Goal: Information Seeking & Learning: Learn about a topic

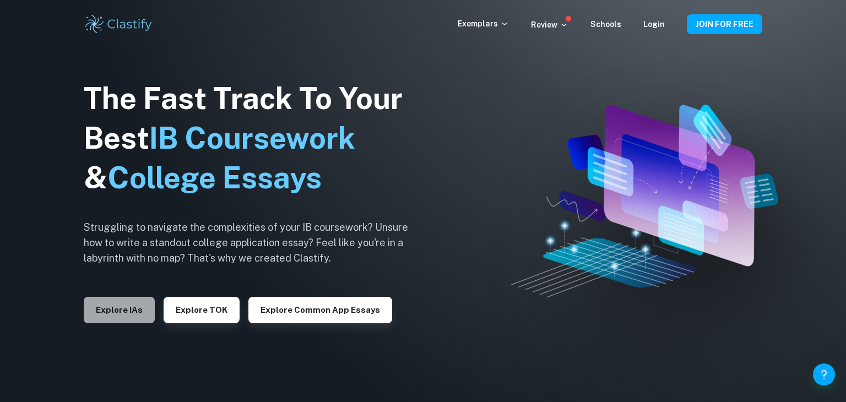
click at [134, 302] on button "Explore IAs" at bounding box center [119, 310] width 71 height 26
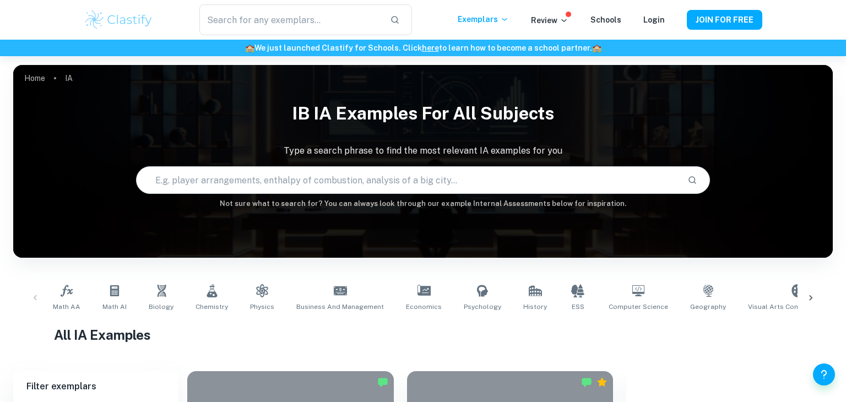
click at [313, 184] on input "text" at bounding box center [408, 180] width 542 height 31
click at [343, 308] on span "Business and Management" at bounding box center [340, 307] width 88 height 10
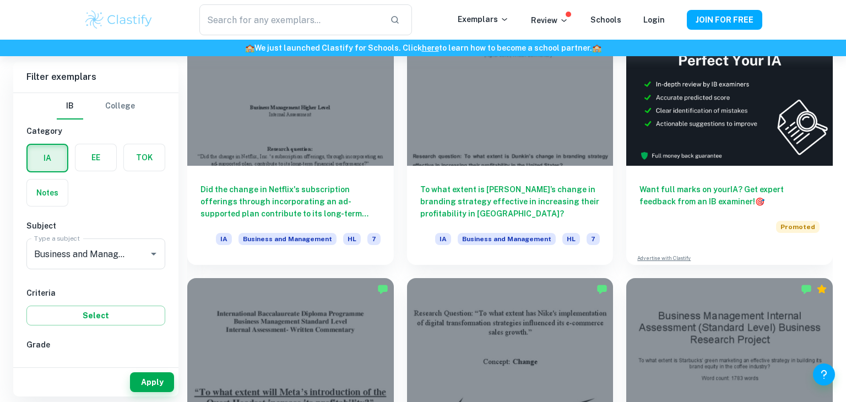
scroll to position [359, 0]
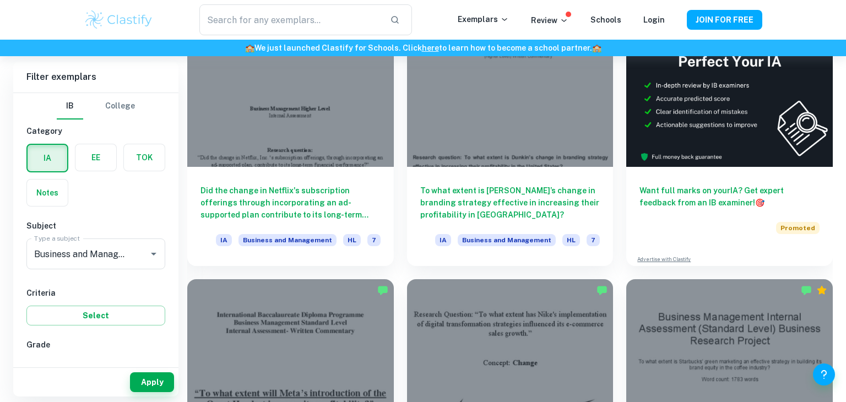
click at [489, 134] on div at bounding box center [510, 89] width 206 height 155
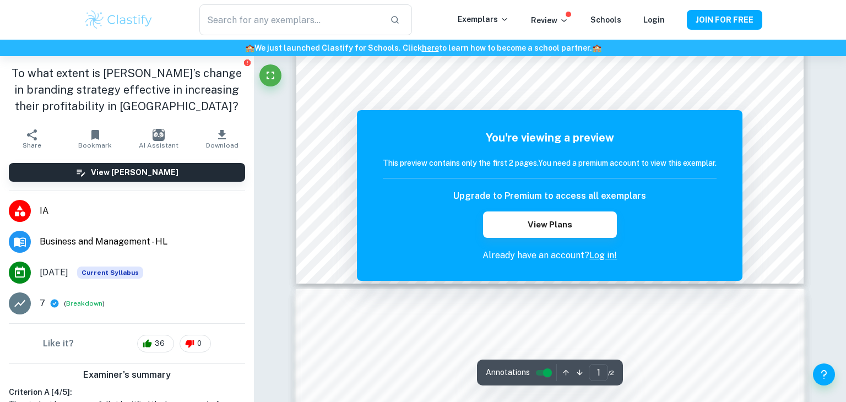
scroll to position [497, 0]
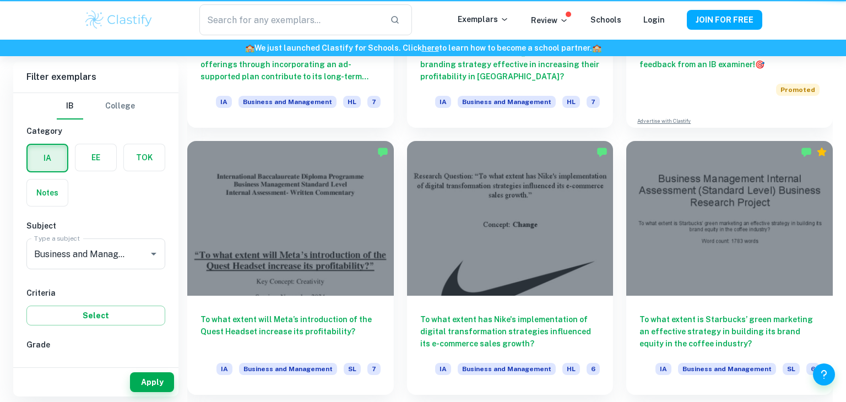
scroll to position [359, 0]
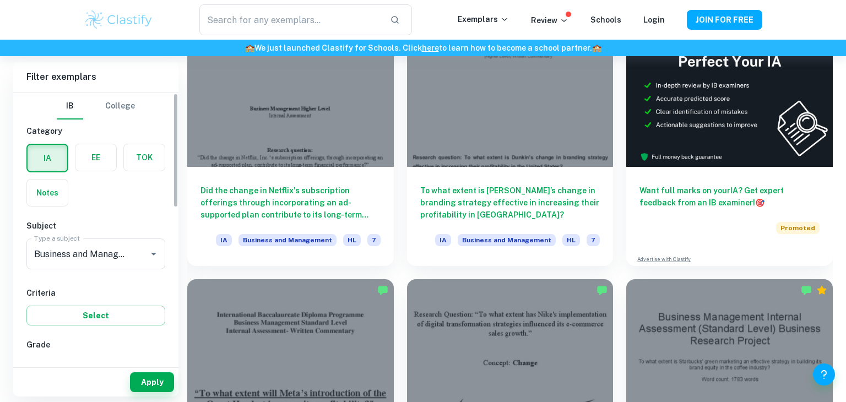
click at [97, 156] on label "button" at bounding box center [95, 157] width 41 height 26
click at [0, 0] on input "radio" at bounding box center [0, 0] width 0 height 0
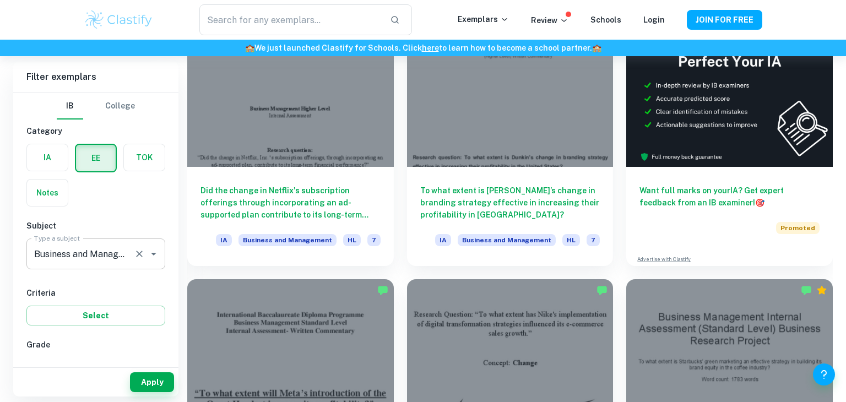
click at [154, 258] on icon "Open" at bounding box center [153, 253] width 13 height 13
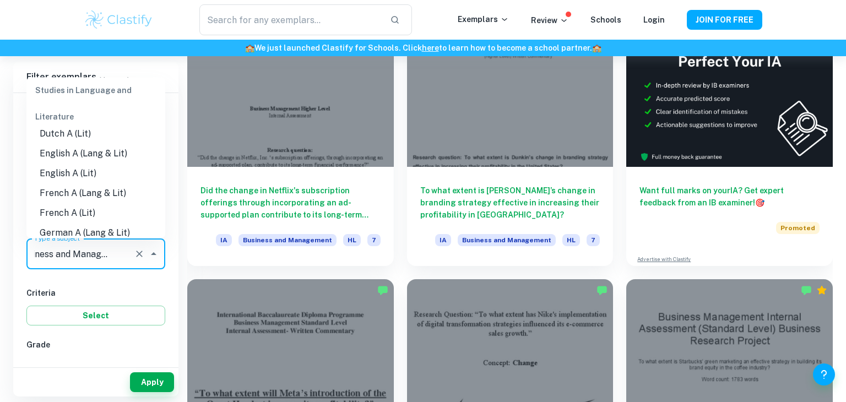
scroll to position [95, 0]
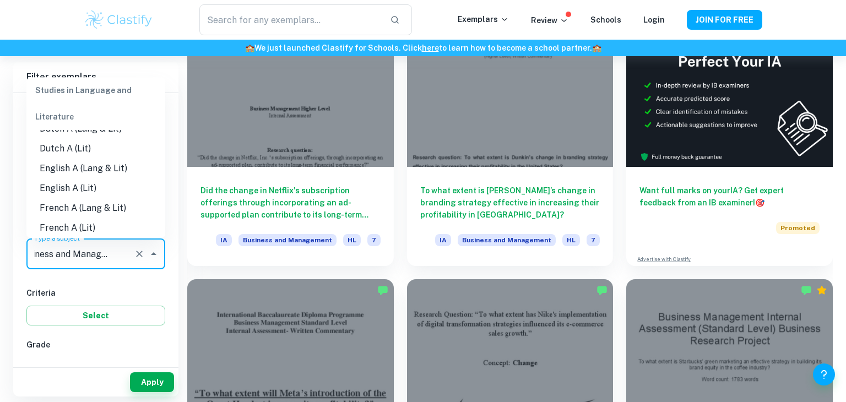
click at [69, 163] on li "English A (Lang & Lit)" at bounding box center [95, 169] width 139 height 20
type input "English A (Lang & Lit)"
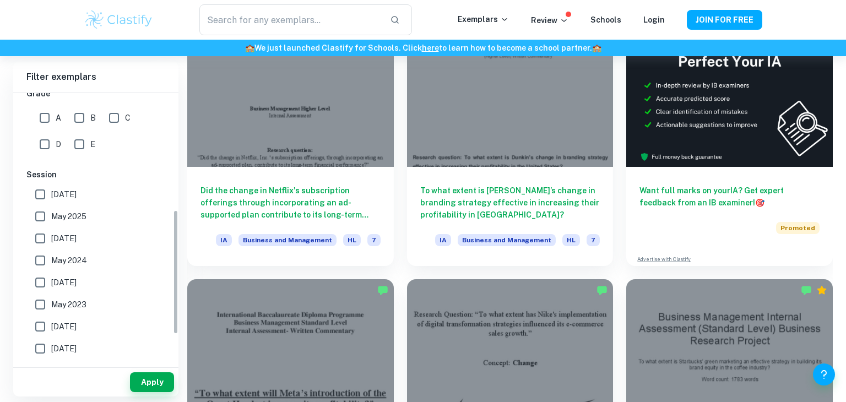
scroll to position [251, 0]
click at [48, 122] on input "A" at bounding box center [45, 118] width 22 height 22
checkbox input "true"
click at [155, 377] on button "Apply" at bounding box center [152, 382] width 44 height 20
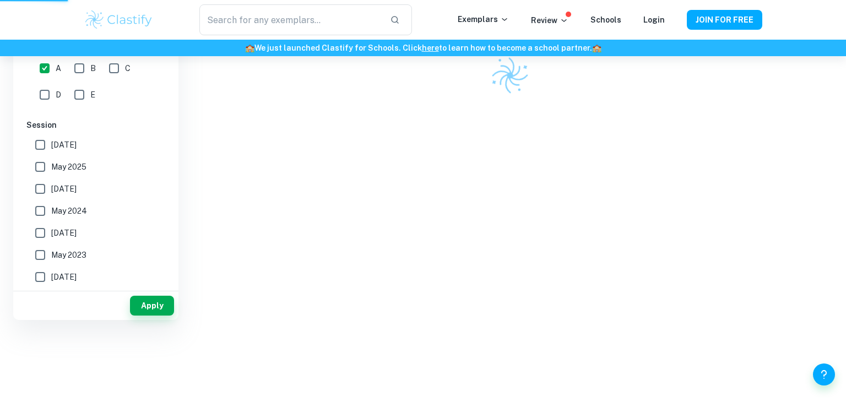
scroll to position [238, 0]
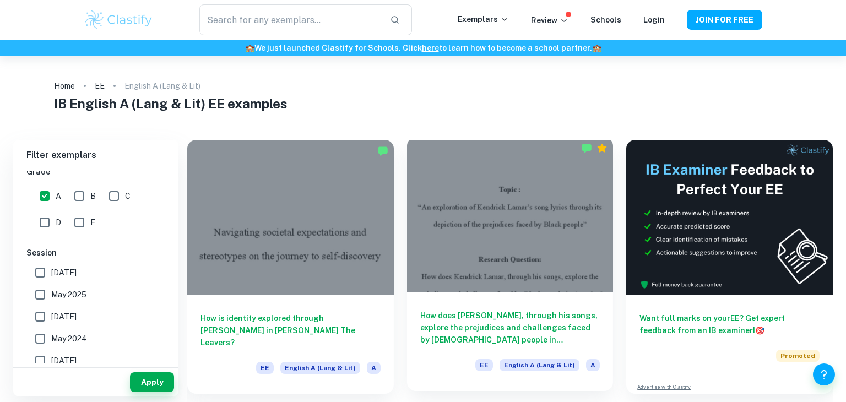
click at [487, 296] on div "How does [PERSON_NAME], through his songs, explore the prejudices and challenge…" at bounding box center [510, 341] width 206 height 99
